Goal: Transaction & Acquisition: Purchase product/service

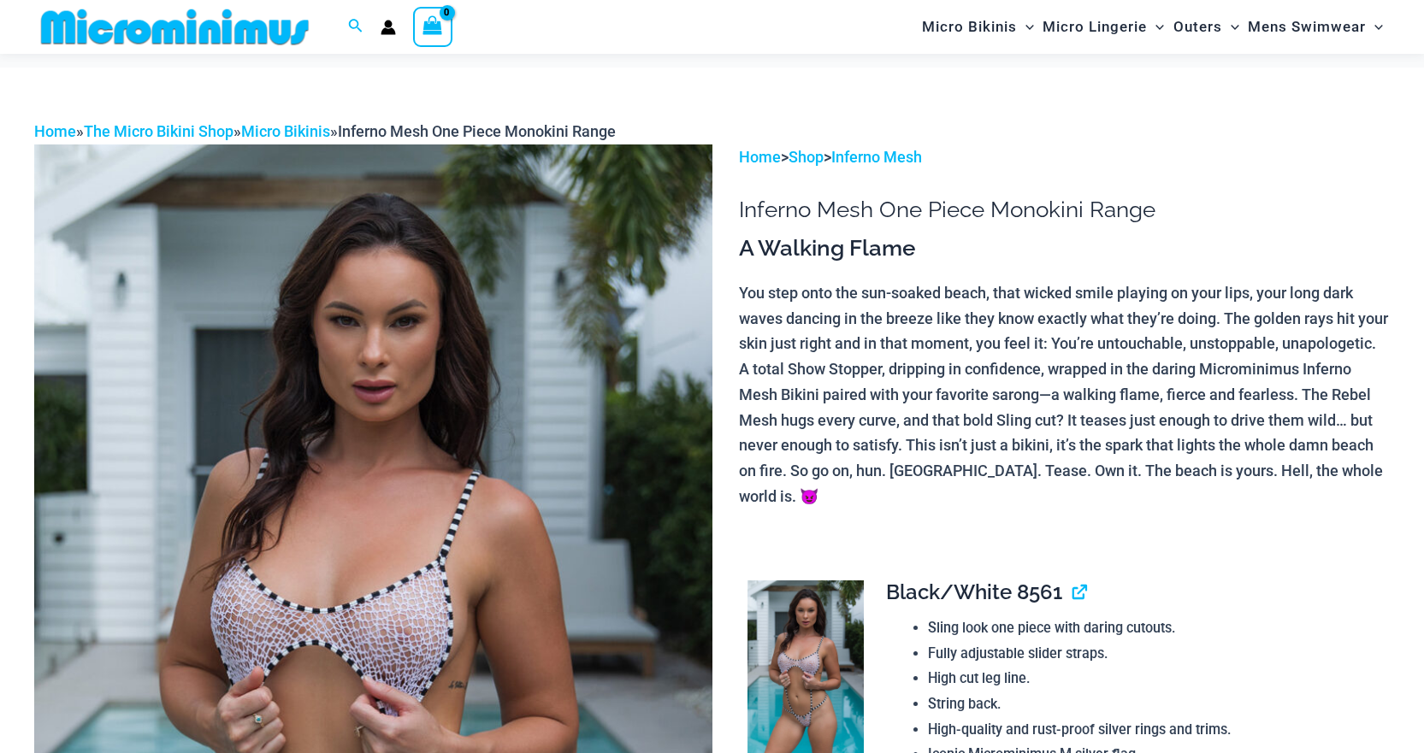
scroll to position [326, 0]
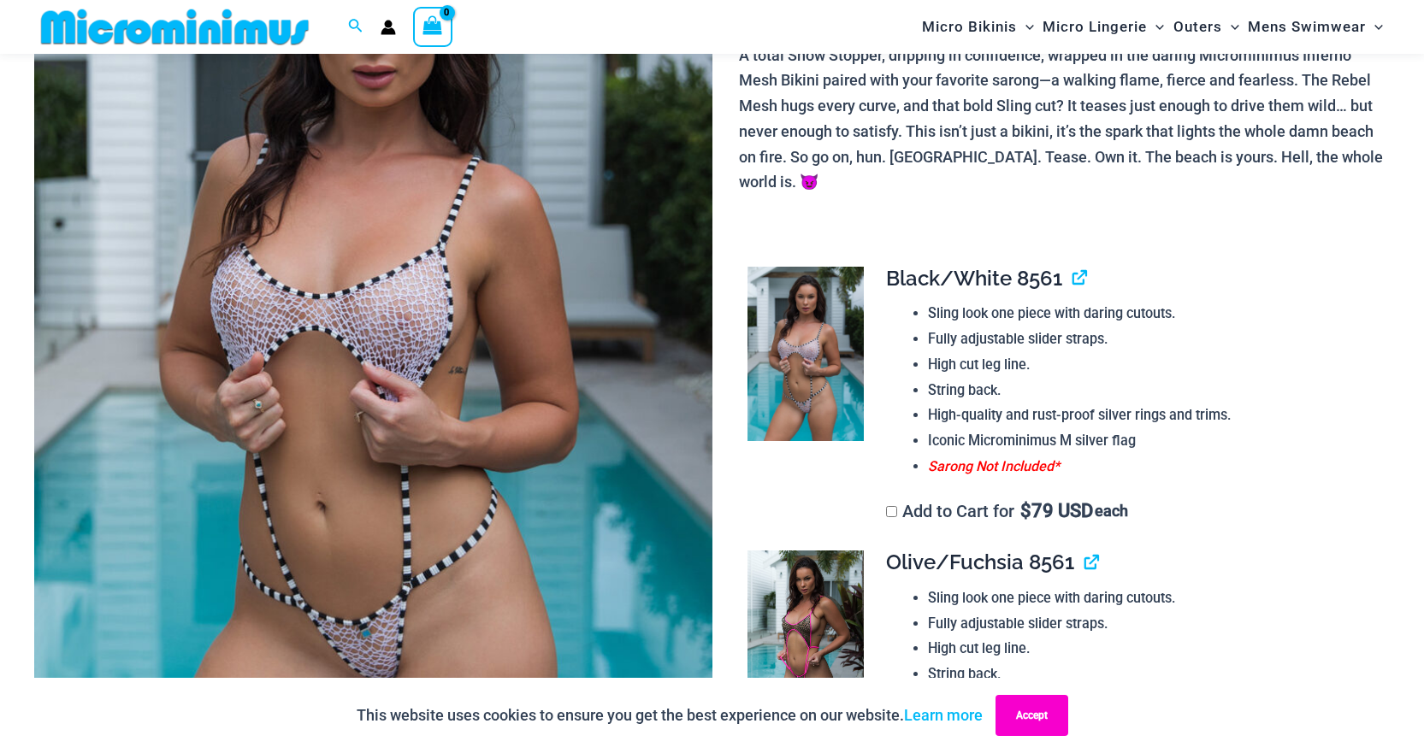
click at [1035, 715] on button "Accept" at bounding box center [1031, 715] width 73 height 41
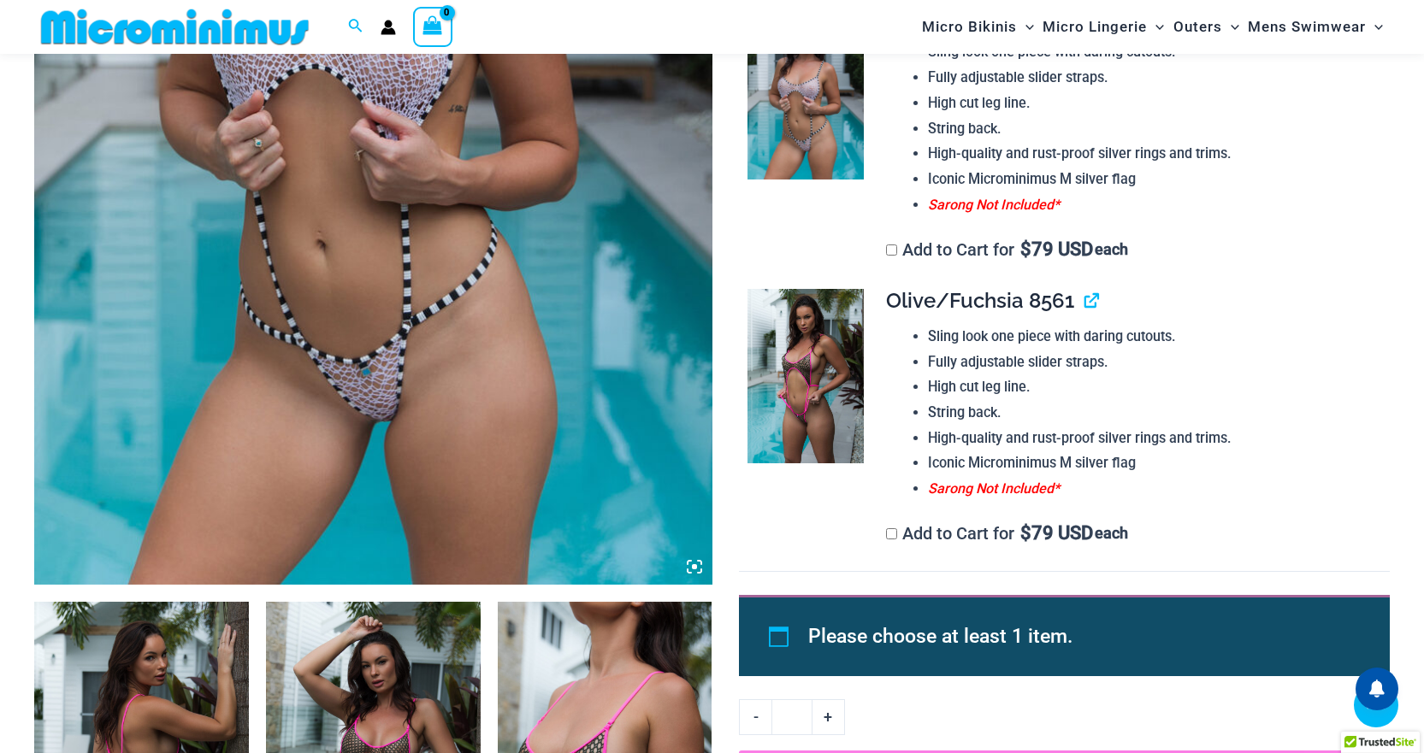
scroll to position [497, 0]
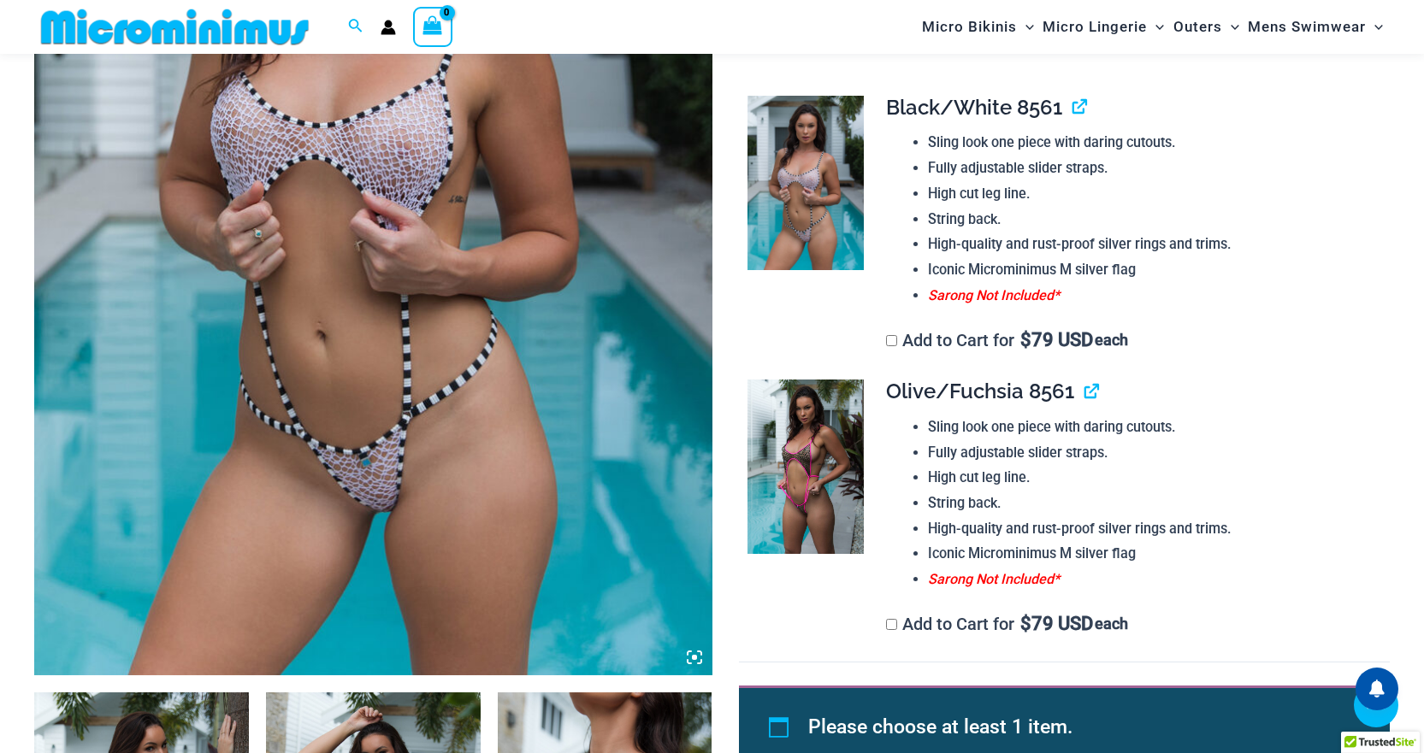
click at [420, 328] on img at bounding box center [373, 167] width 678 height 1017
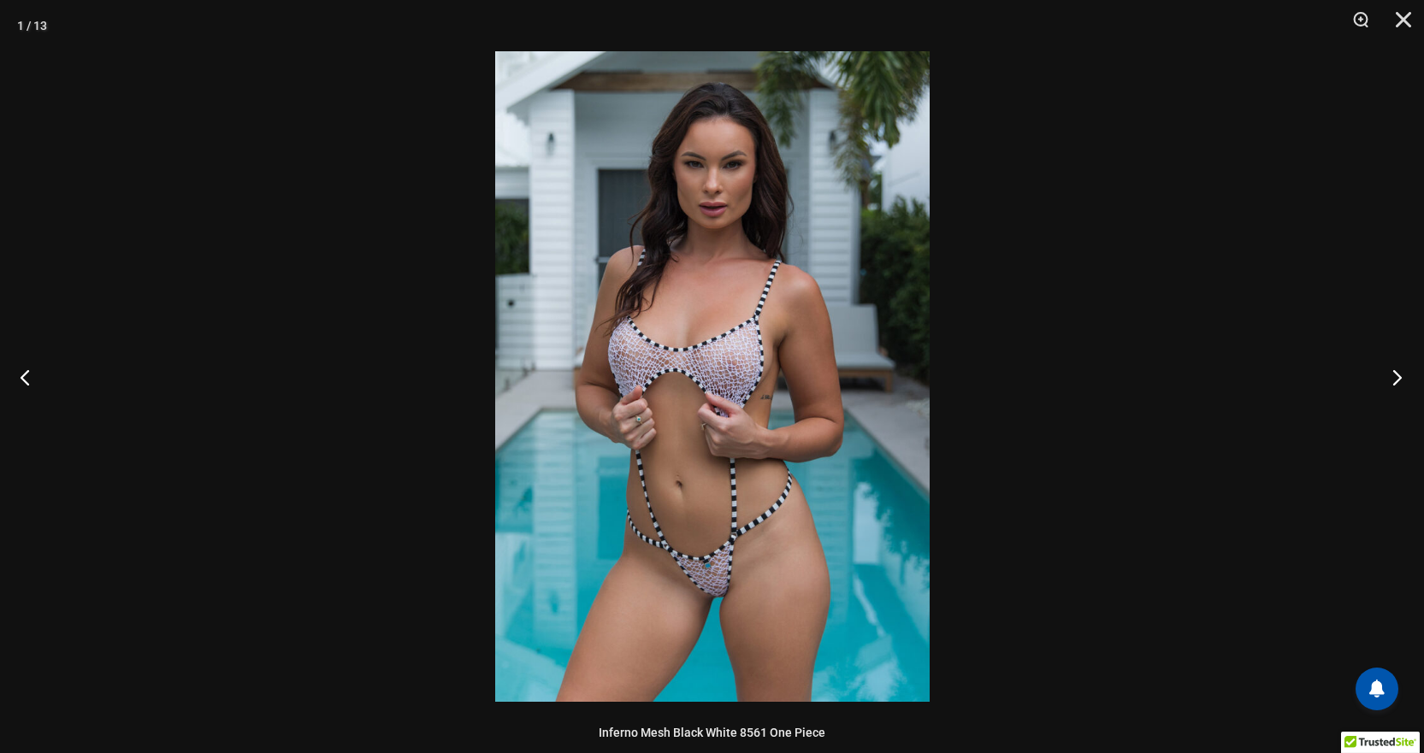
click at [1395, 381] on button "Next" at bounding box center [1392, 377] width 64 height 86
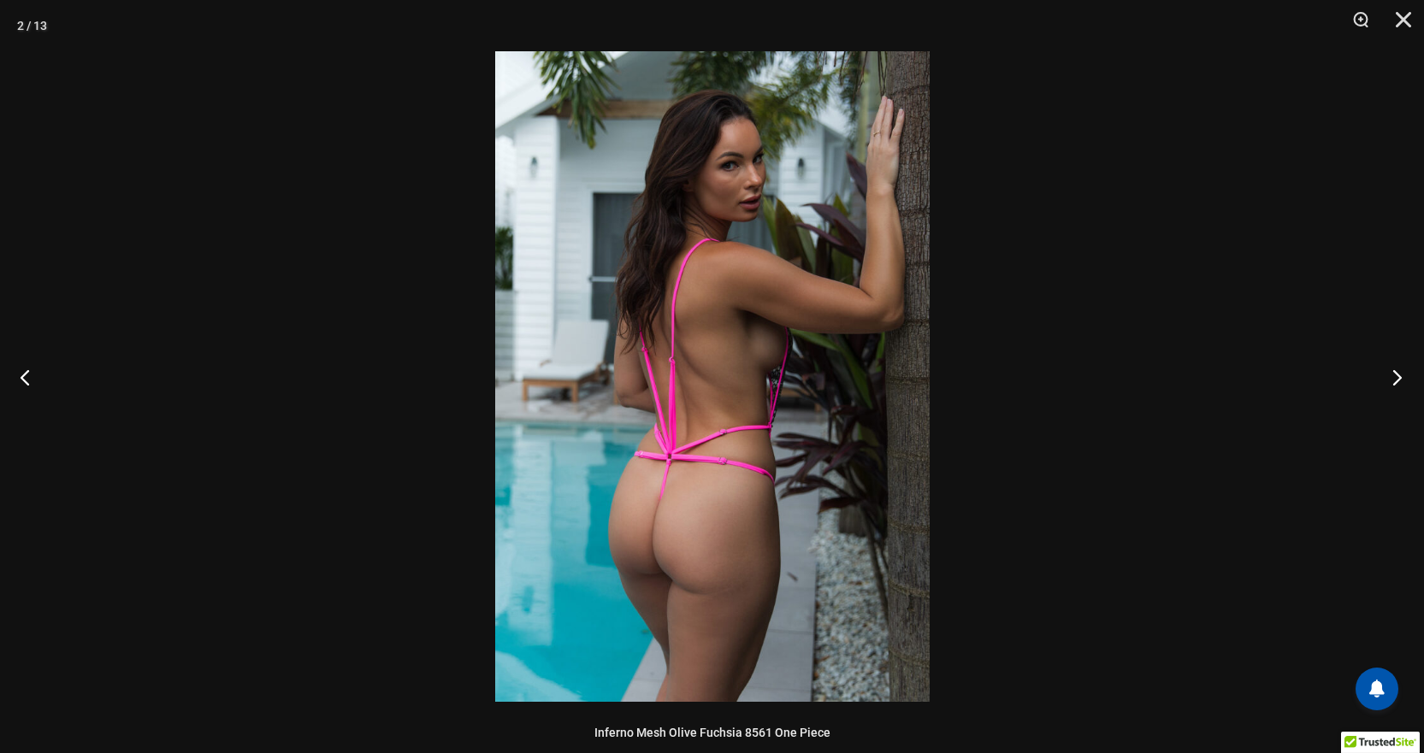
click at [1395, 381] on button "Next" at bounding box center [1392, 377] width 64 height 86
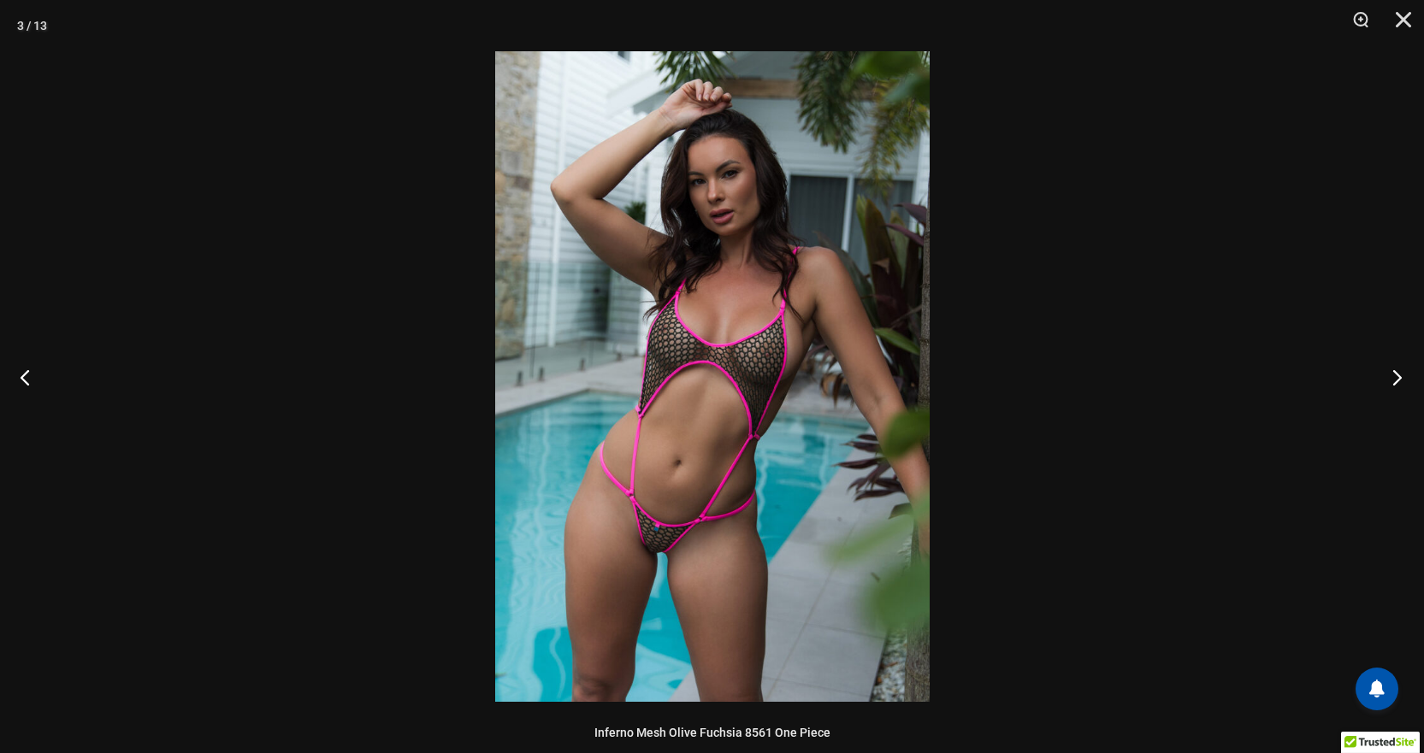
click at [1395, 381] on button "Next" at bounding box center [1392, 377] width 64 height 86
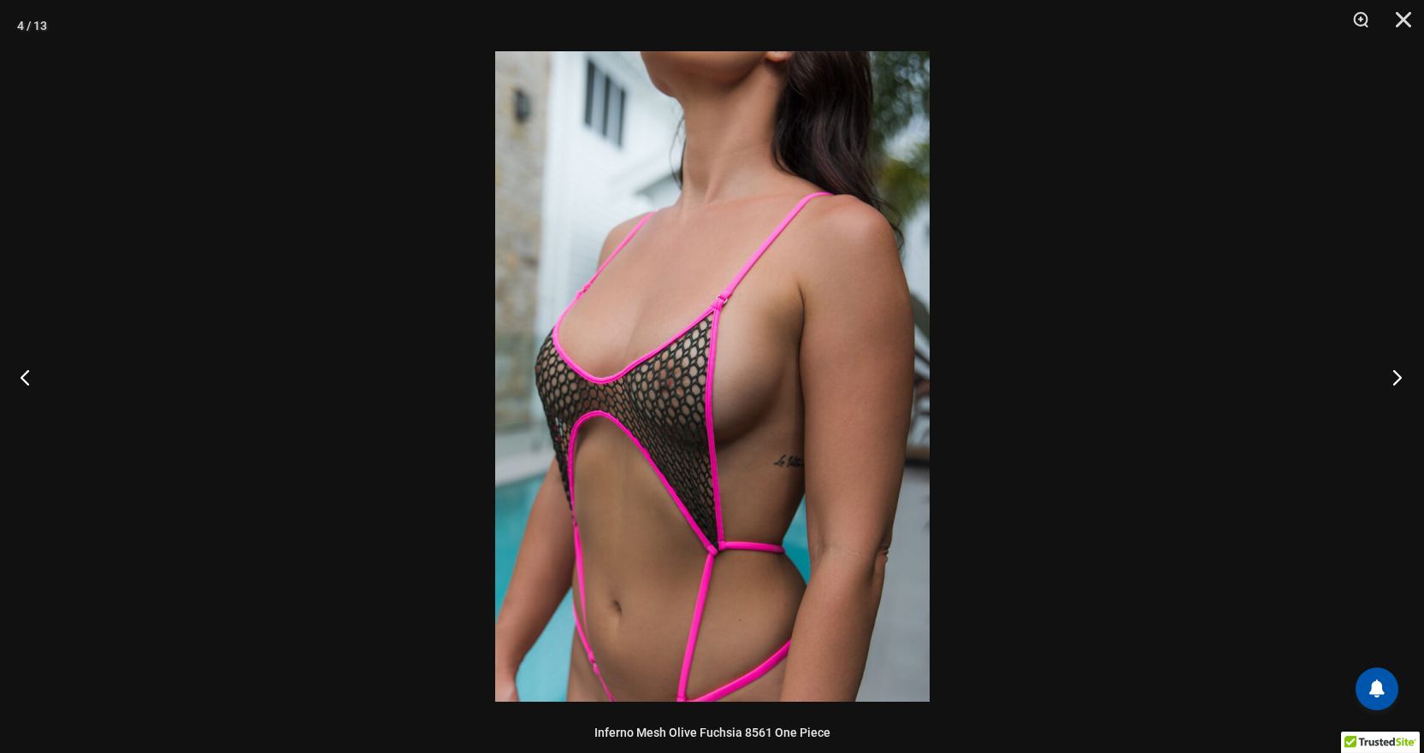
click at [1395, 381] on button "Next" at bounding box center [1392, 377] width 64 height 86
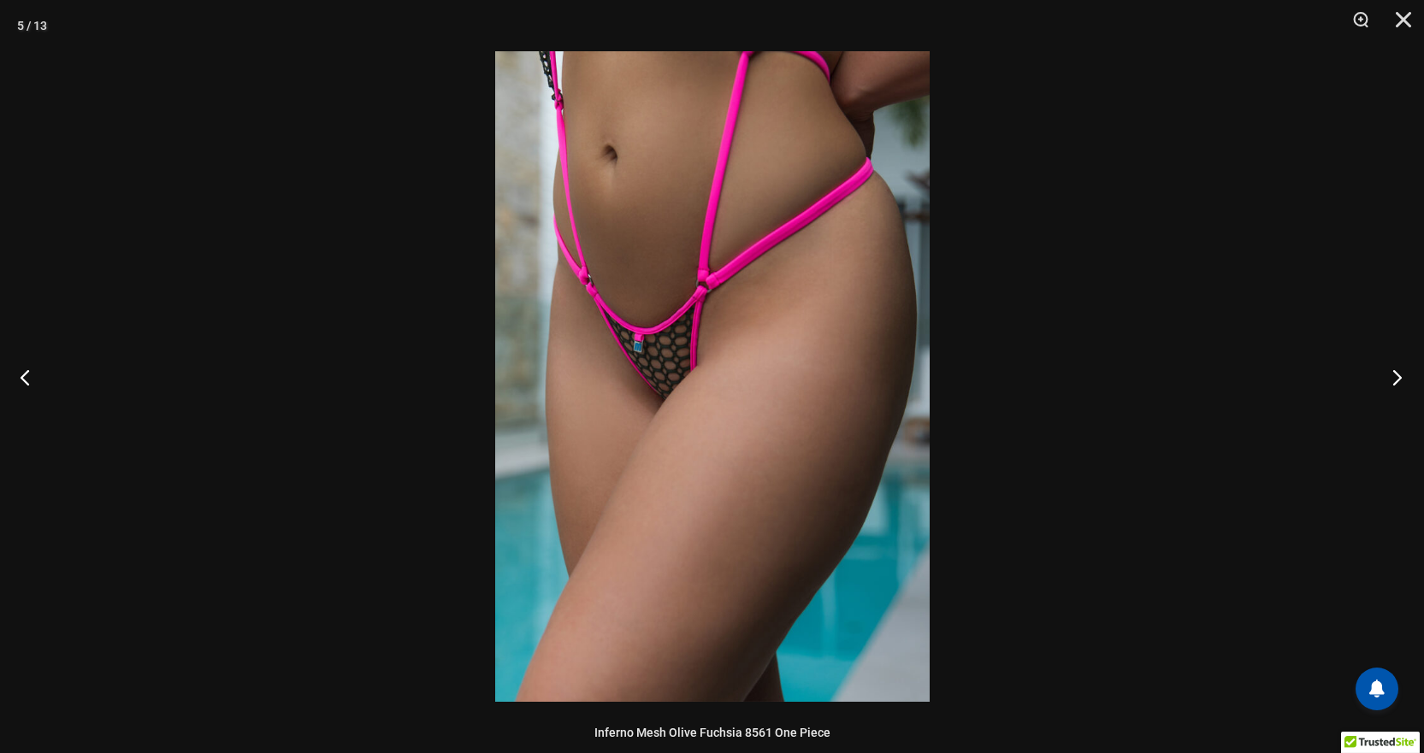
click at [1395, 381] on button "Next" at bounding box center [1392, 377] width 64 height 86
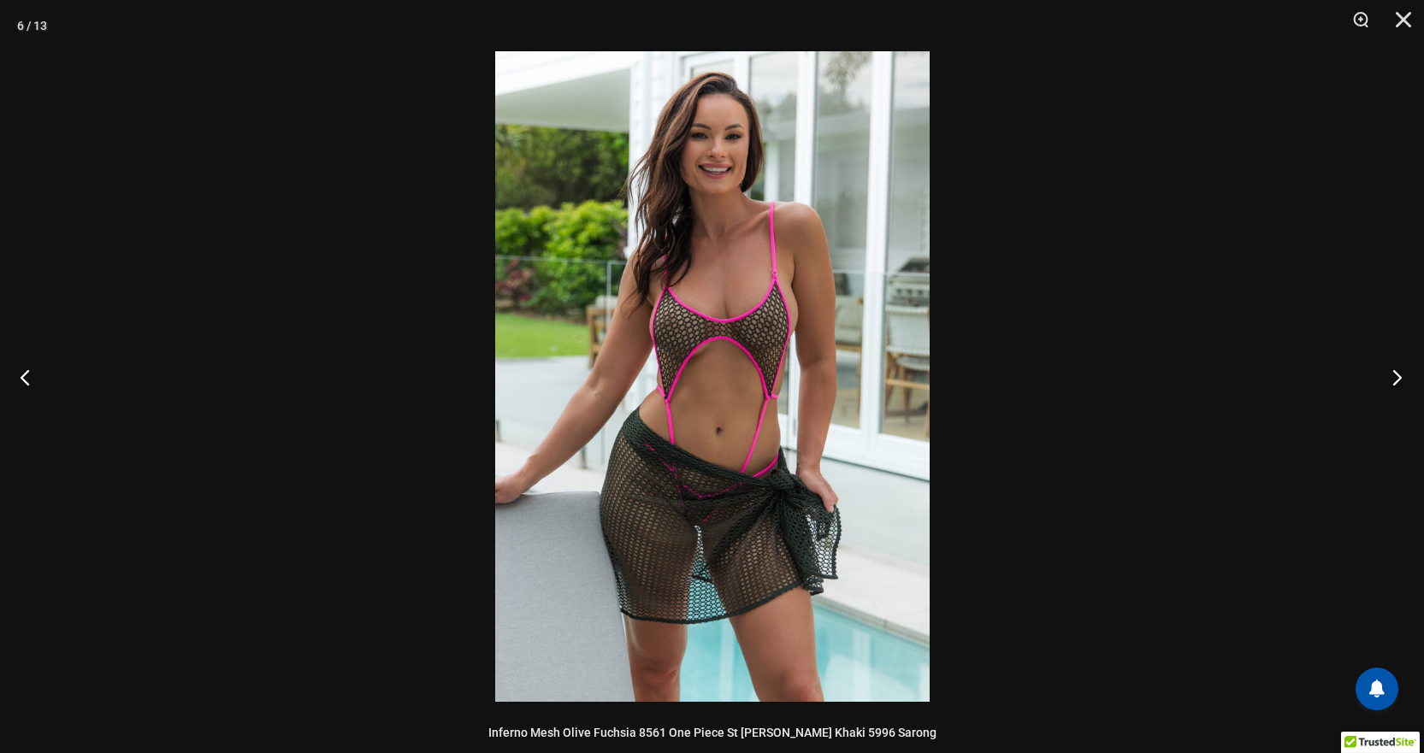
click at [1395, 381] on button "Next" at bounding box center [1392, 377] width 64 height 86
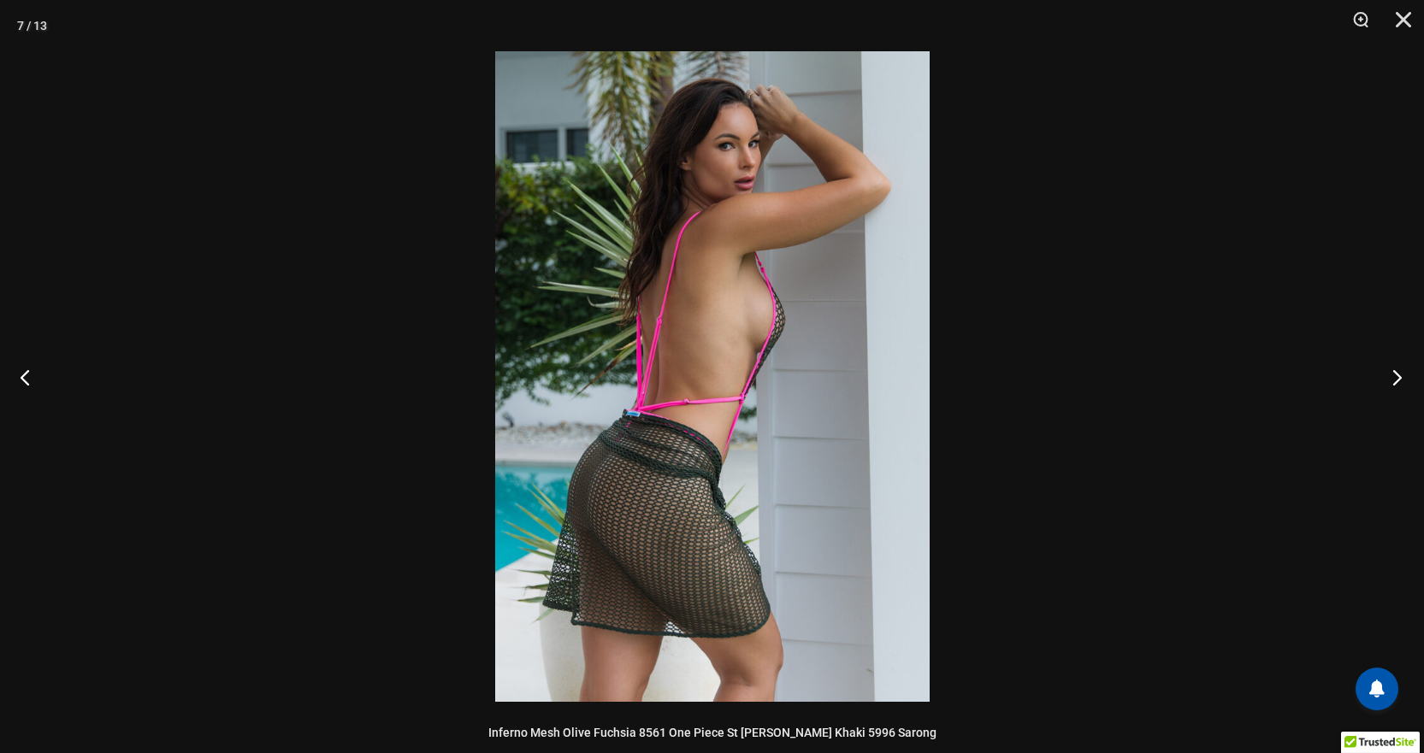
click at [1395, 381] on button "Next" at bounding box center [1392, 377] width 64 height 86
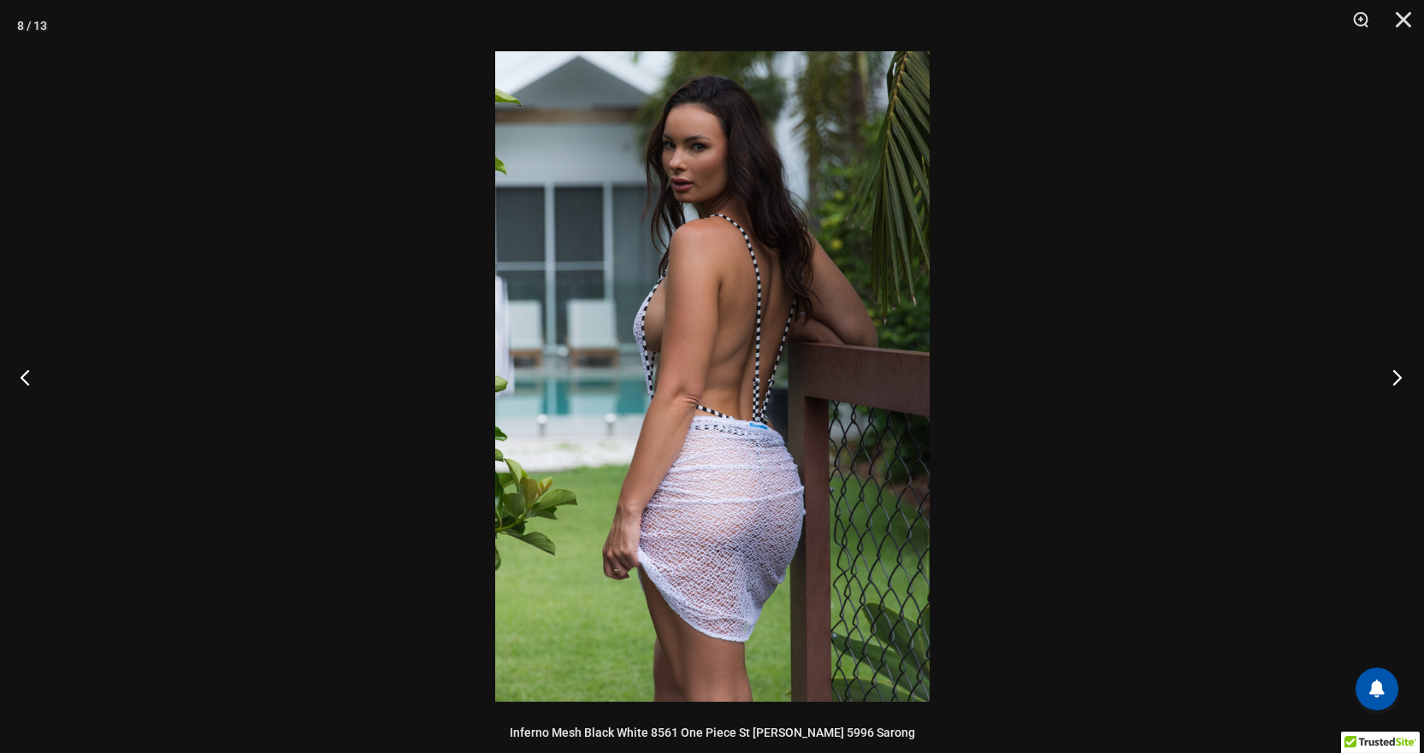
click at [1395, 381] on button "Next" at bounding box center [1392, 377] width 64 height 86
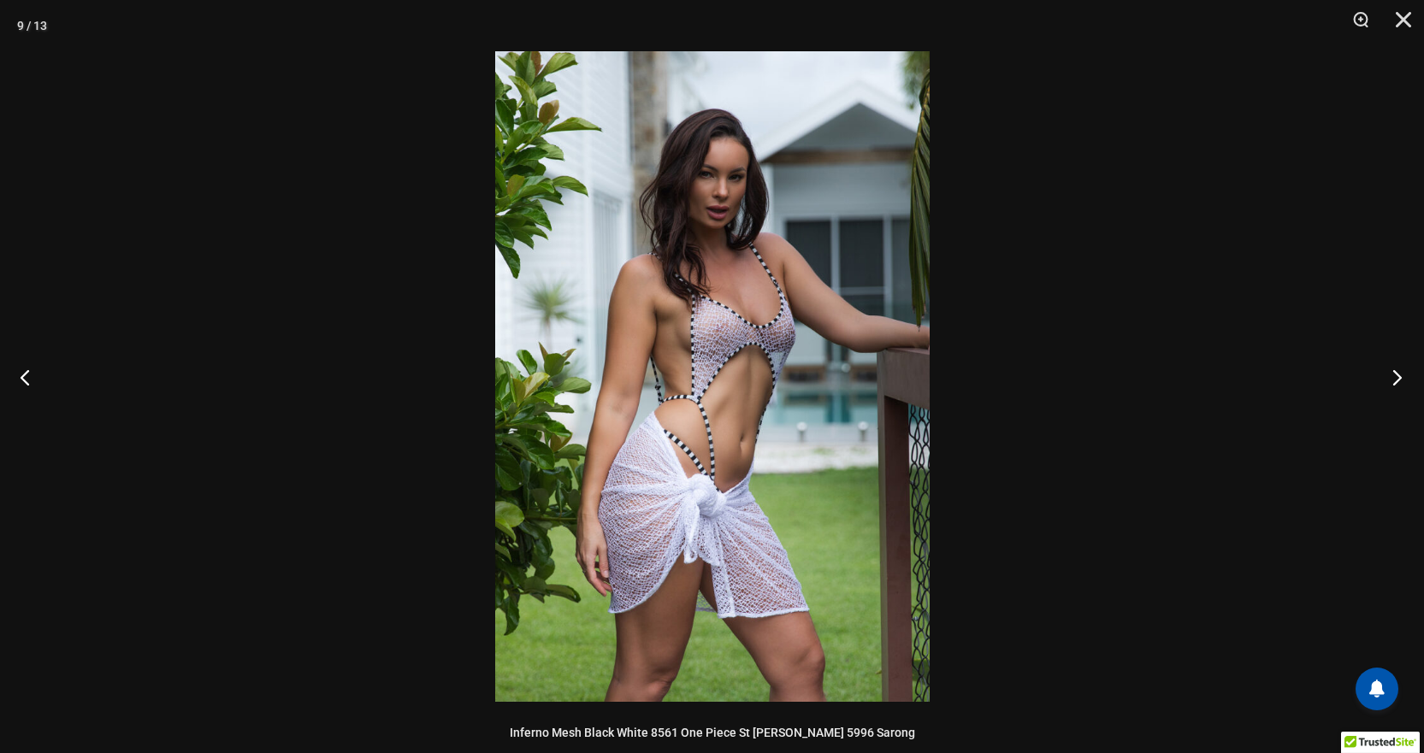
click at [1395, 381] on button "Next" at bounding box center [1392, 377] width 64 height 86
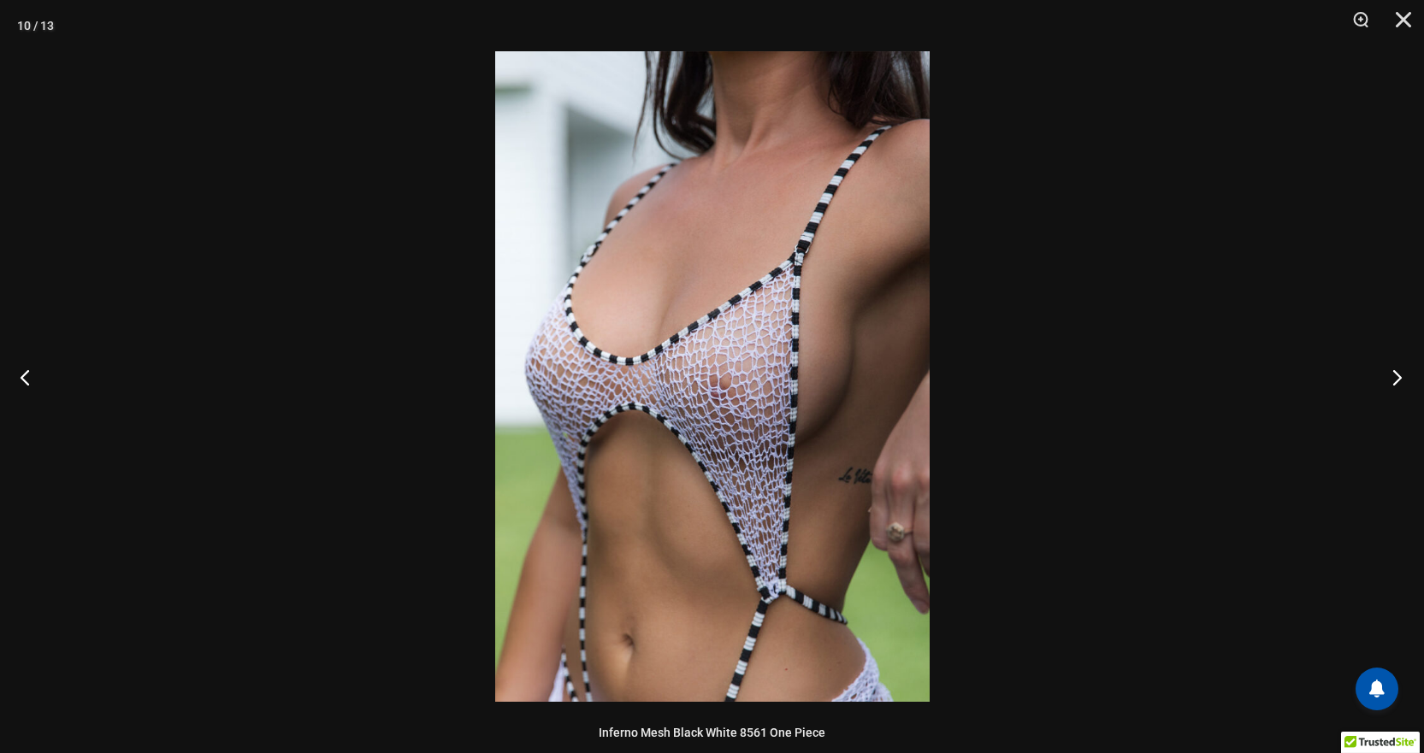
click at [1395, 381] on button "Next" at bounding box center [1392, 377] width 64 height 86
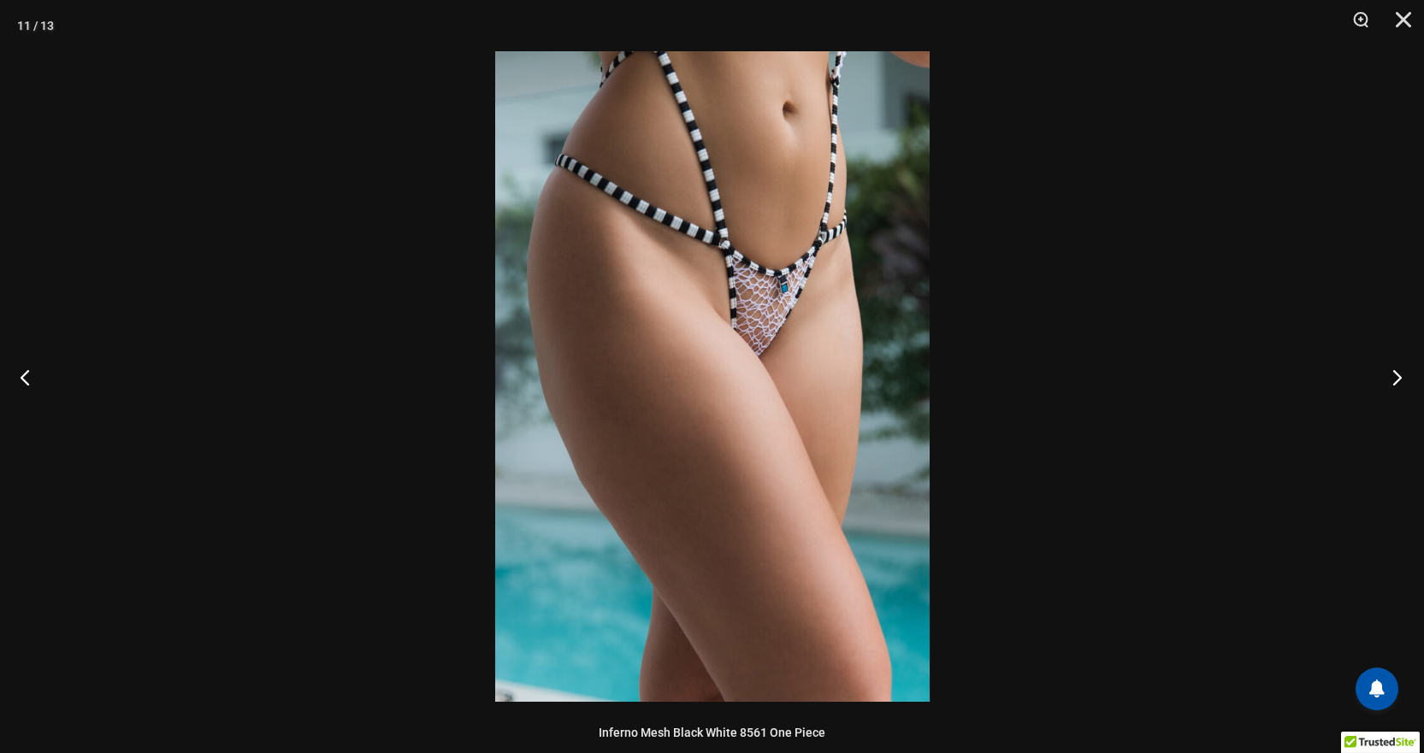
click at [1395, 381] on button "Next" at bounding box center [1392, 377] width 64 height 86
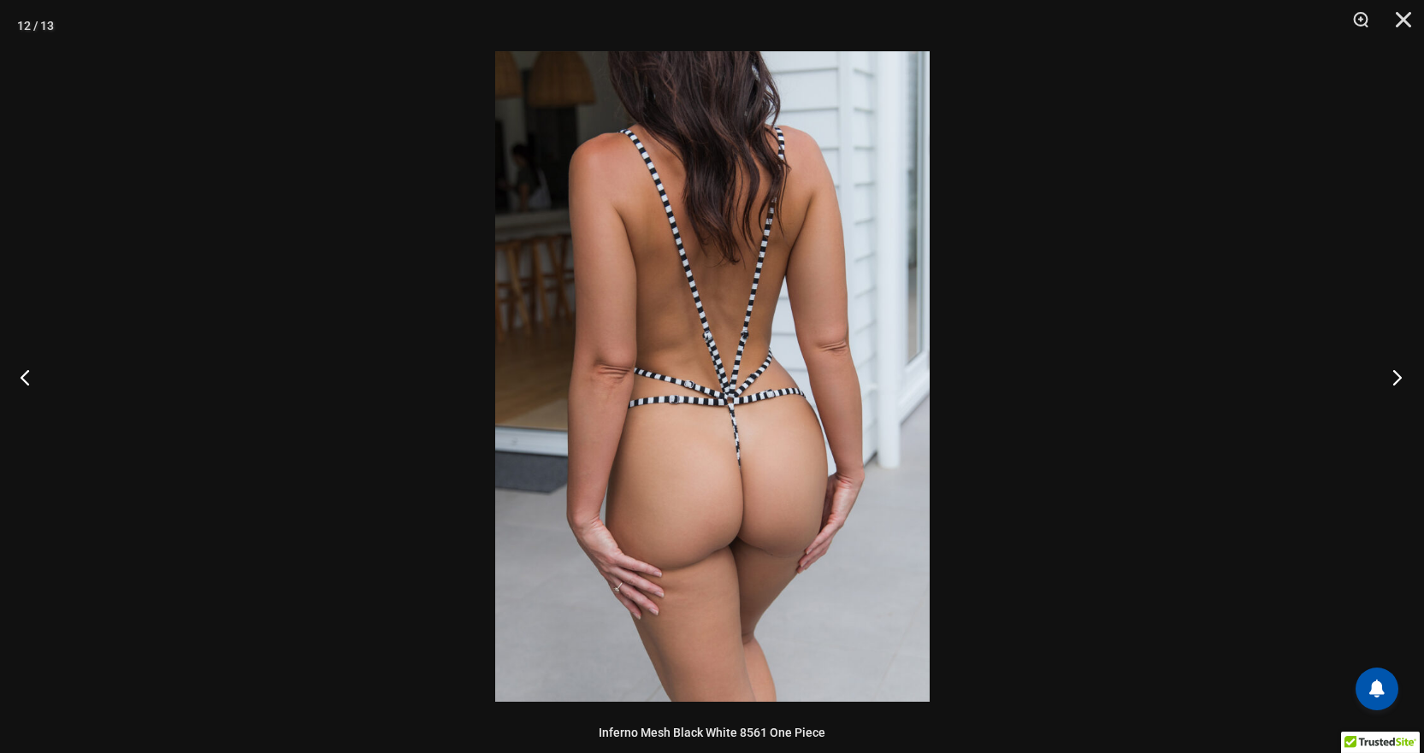
click at [1395, 381] on button "Next" at bounding box center [1392, 377] width 64 height 86
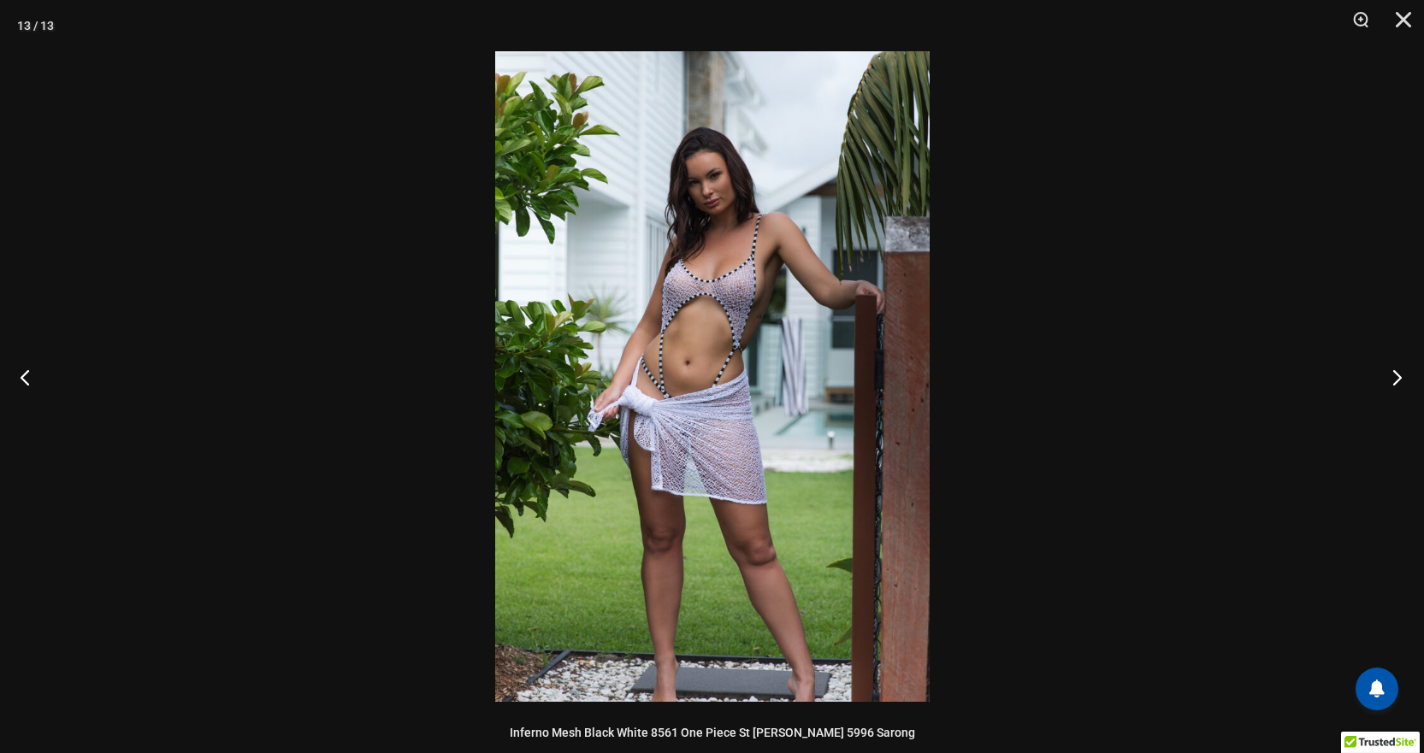
click at [1395, 381] on button "Next" at bounding box center [1392, 377] width 64 height 86
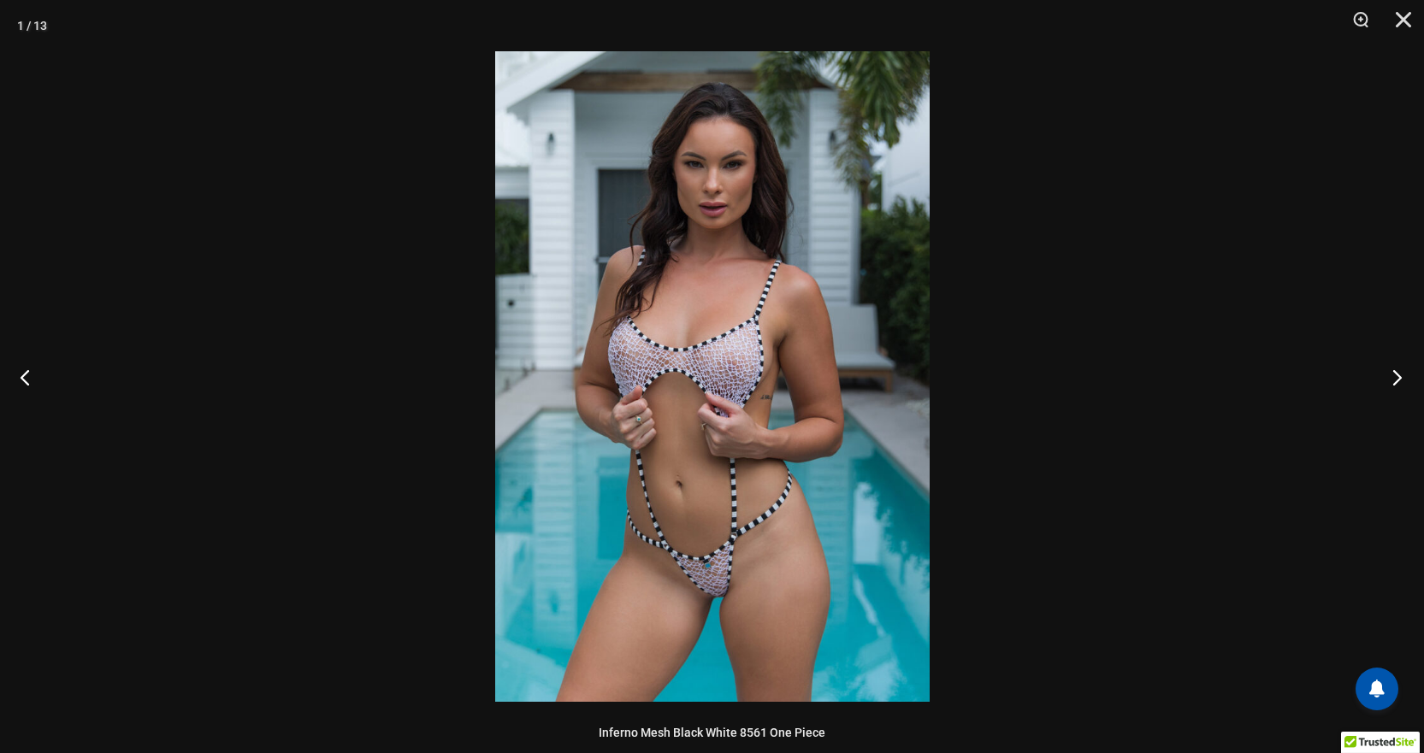
click at [1395, 381] on button "Next" at bounding box center [1392, 377] width 64 height 86
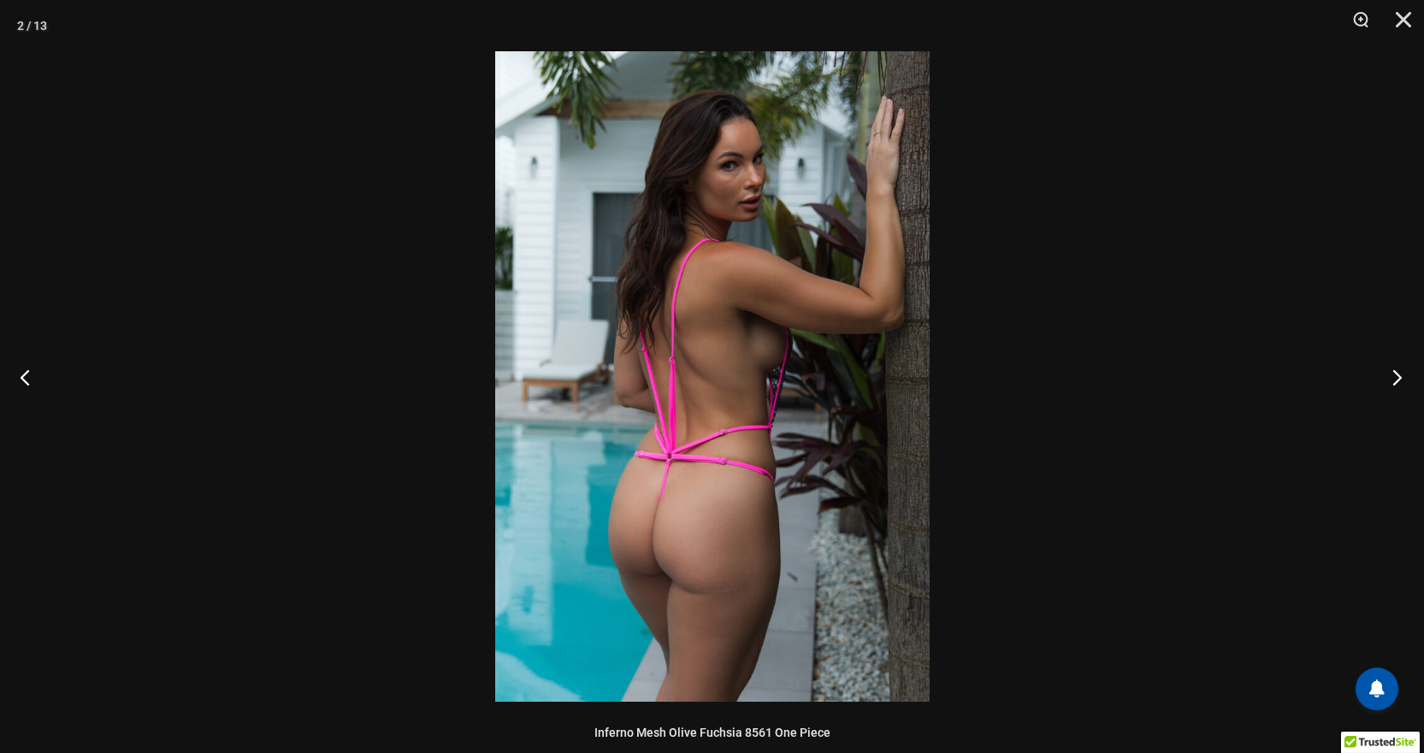
click at [1395, 381] on button "Next" at bounding box center [1392, 377] width 64 height 86
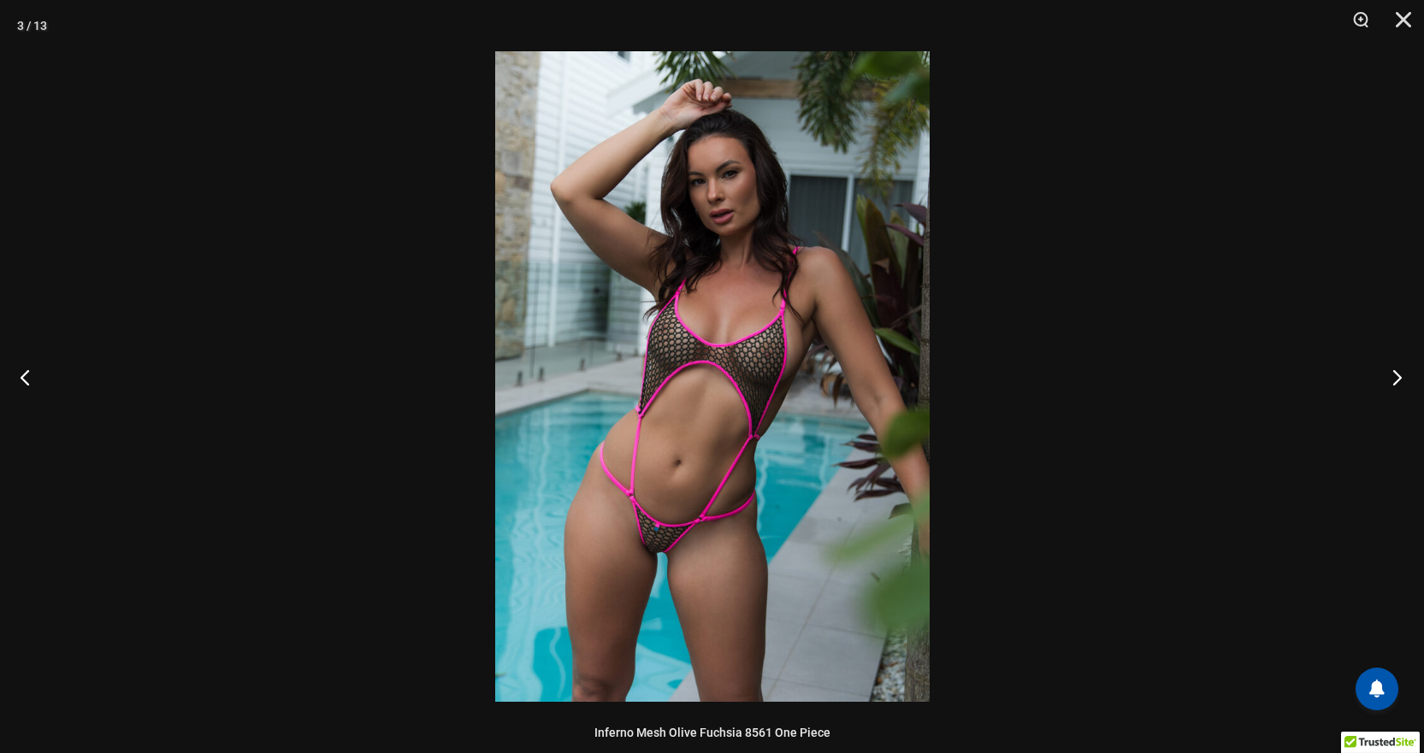
click at [1395, 381] on button "Next" at bounding box center [1392, 377] width 64 height 86
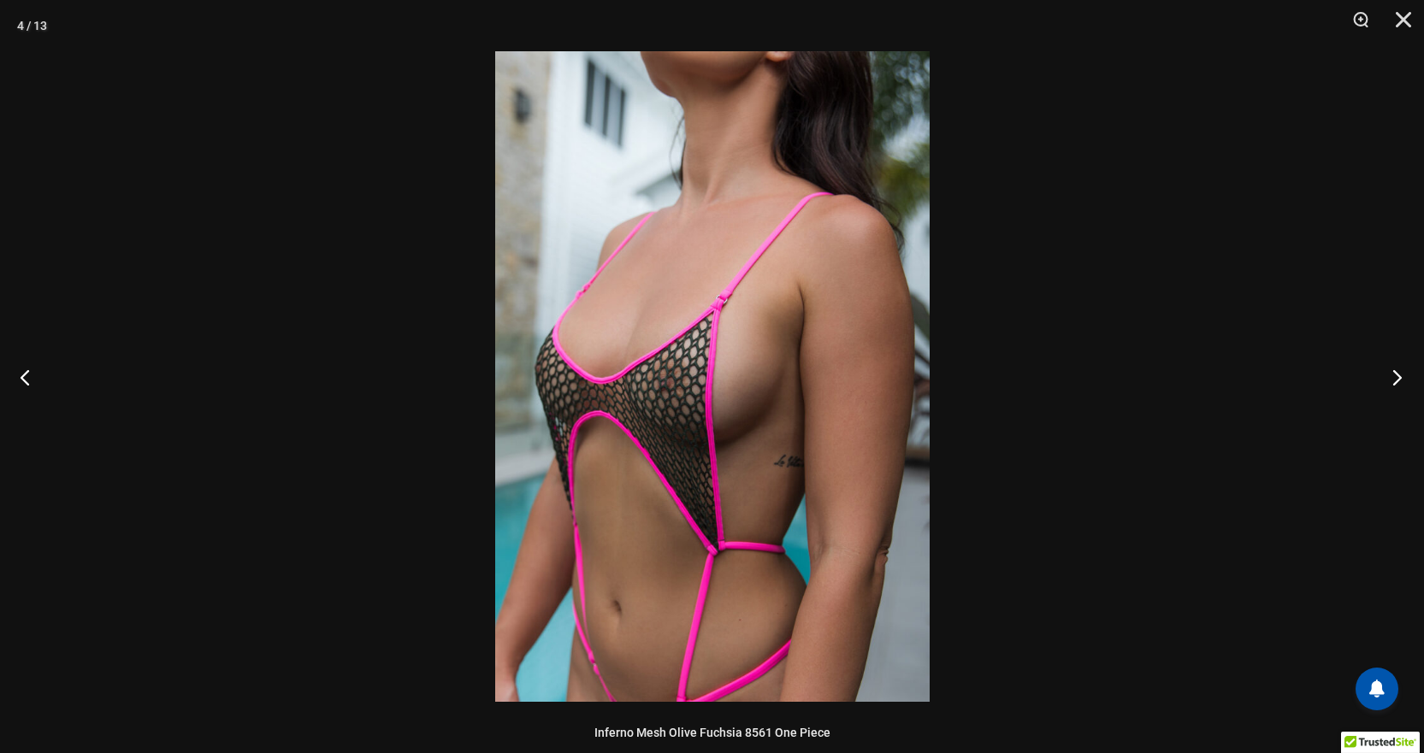
click at [1395, 381] on button "Next" at bounding box center [1392, 377] width 64 height 86
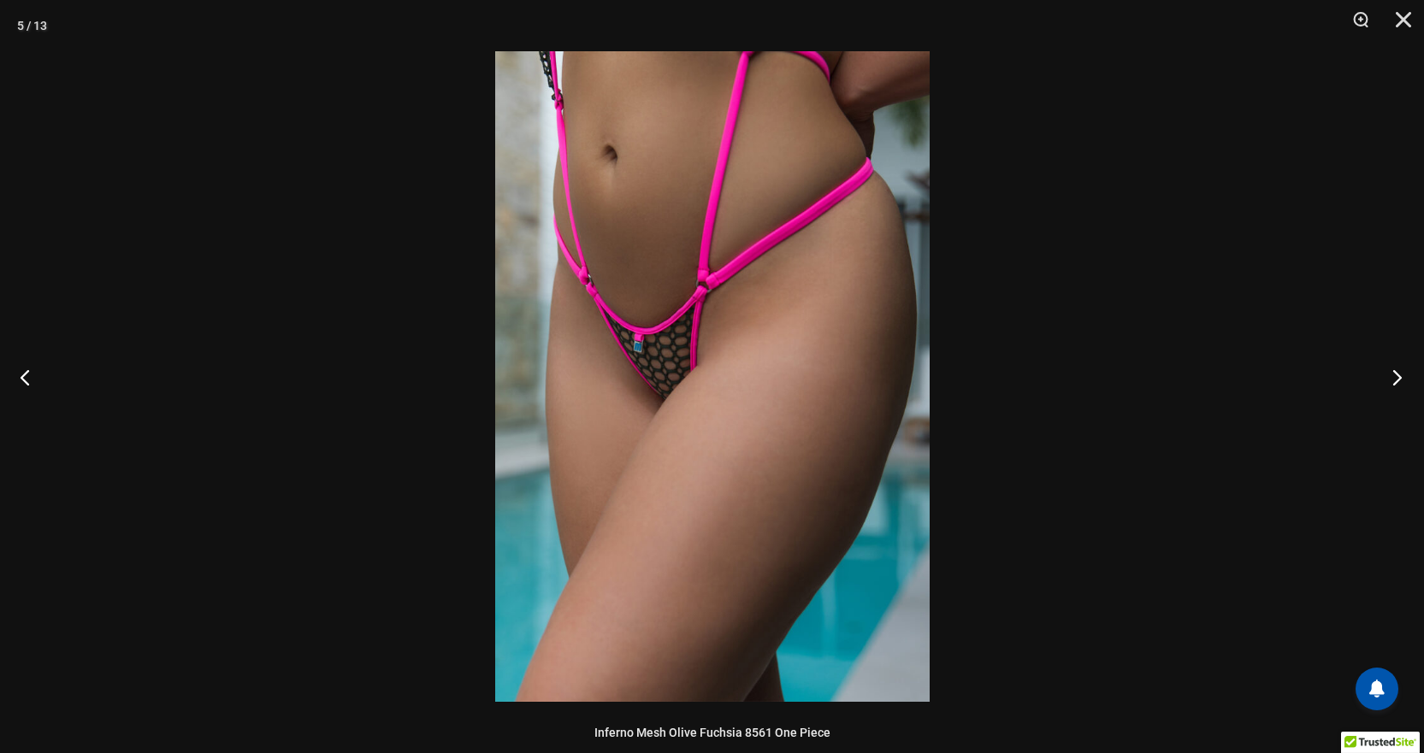
click at [1395, 381] on button "Next" at bounding box center [1392, 377] width 64 height 86
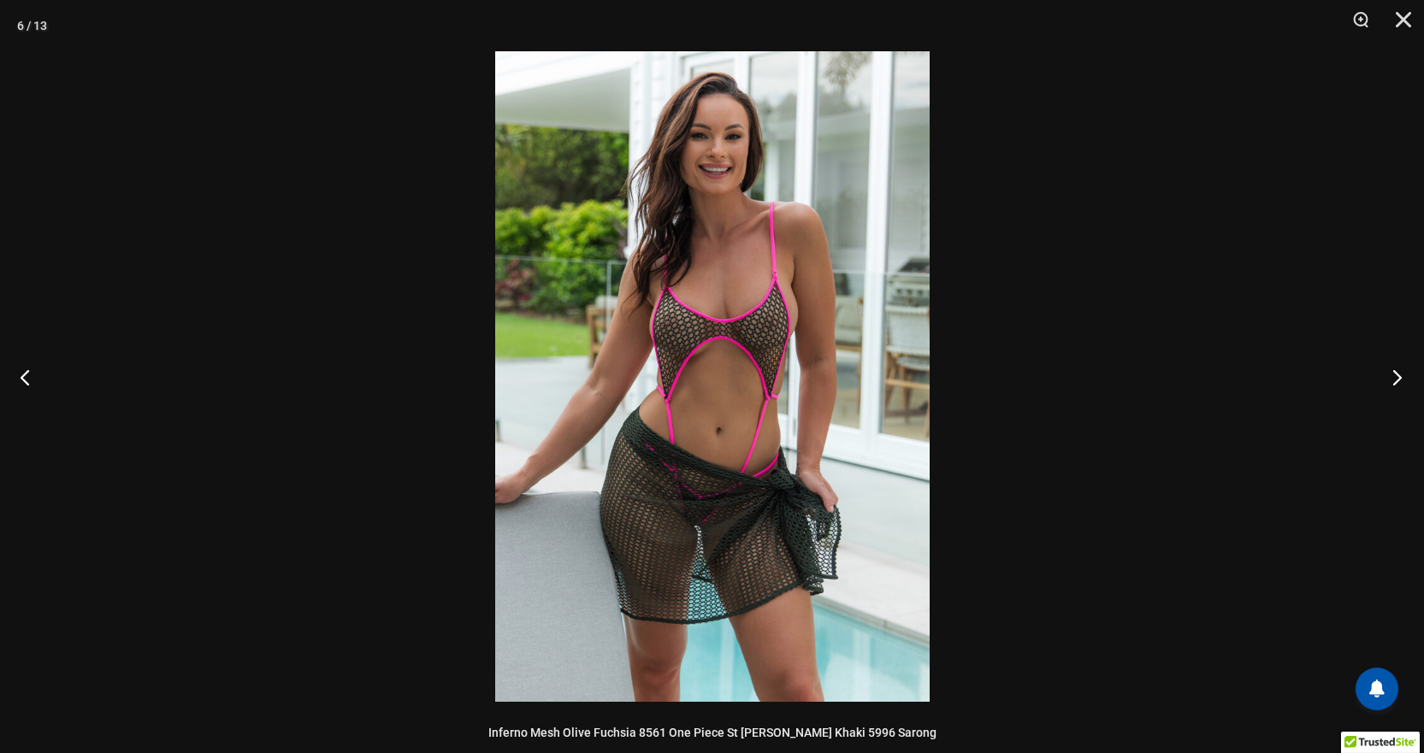
click at [1395, 381] on button "Next" at bounding box center [1392, 377] width 64 height 86
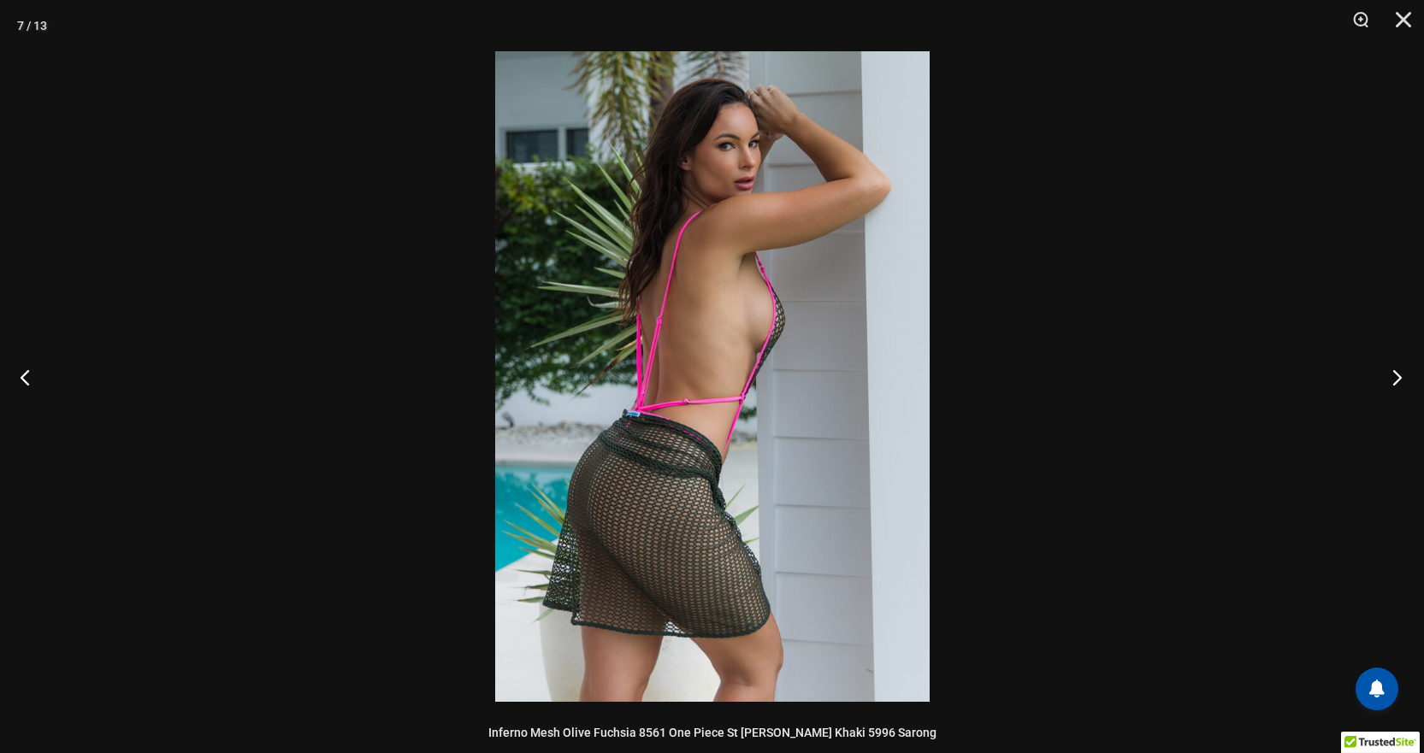
click at [1395, 381] on button "Next" at bounding box center [1392, 377] width 64 height 86
